Goal: Obtain resource: Obtain resource

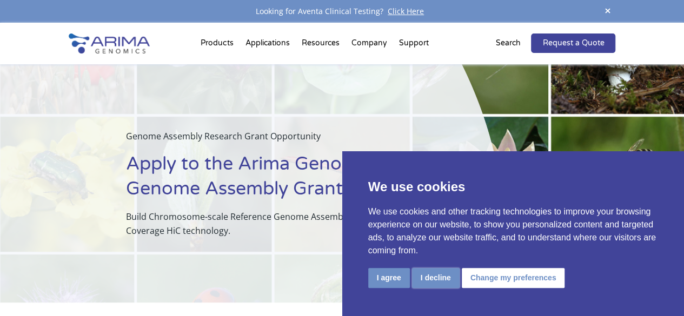
click at [430, 283] on button "I decline" at bounding box center [436, 278] width 48 height 20
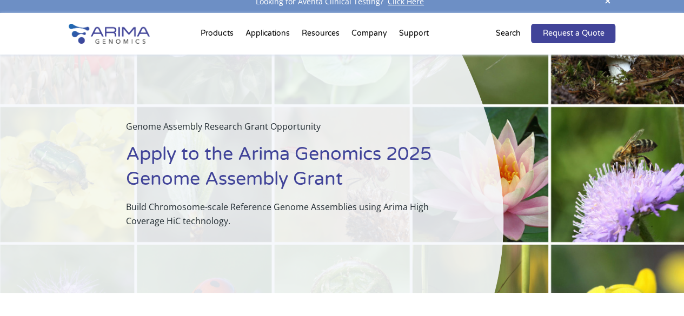
scroll to position [10, 0]
click at [219, 164] on h1 "Apply to the Arima Genomics 2025 Genome Assembly Grant" at bounding box center [288, 171] width 324 height 58
click at [226, 230] on div "Genome Assembly Research Grant Opportunity Apply to the Arima Genomics 2025 Gen…" at bounding box center [251, 174] width 503 height 238
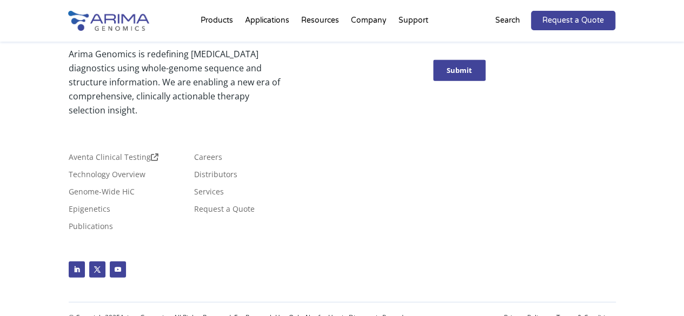
scroll to position [118, 0]
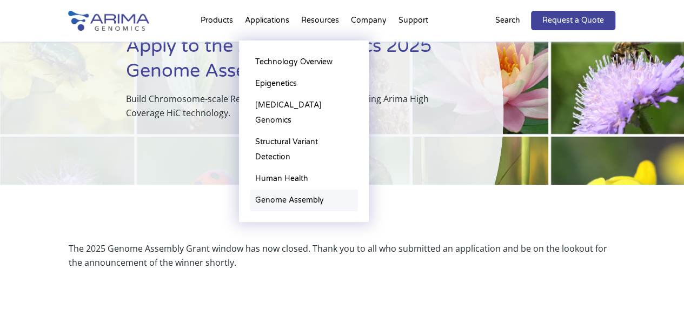
click at [289, 190] on link "Genome Assembly" at bounding box center [304, 201] width 108 height 22
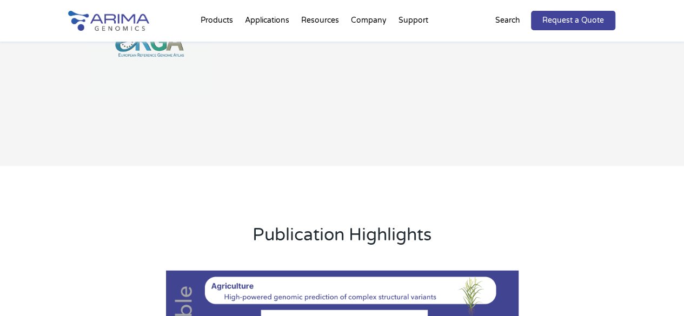
scroll to position [1008, 0]
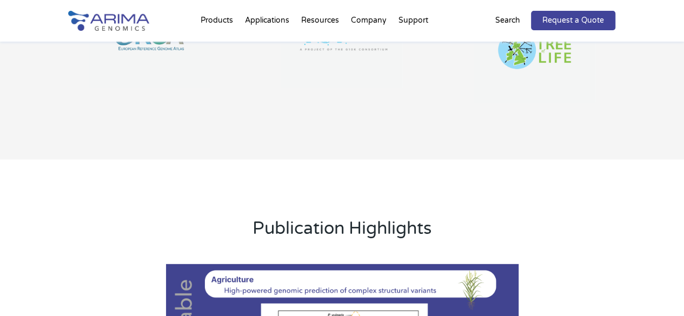
click at [11, 15] on div "Products Clinical Services Aventa FusionPlus Aventa [MEDICAL_DATA] Research Pro…" at bounding box center [342, 21] width 684 height 42
